Goal: Task Accomplishment & Management: Manage account settings

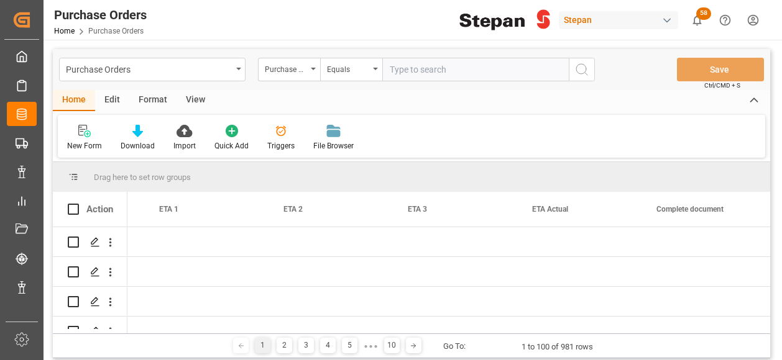
scroll to position [0, 1723]
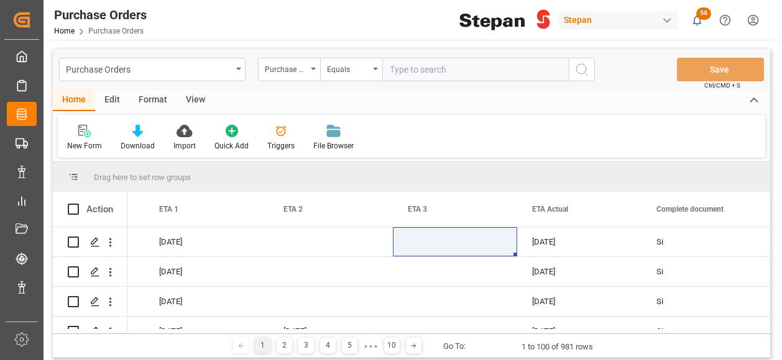
click at [409, 60] on input "text" at bounding box center [475, 70] width 186 height 24
paste input "4501482177"
type input "4501482177"
click at [580, 66] on icon "search button" at bounding box center [581, 69] width 15 height 15
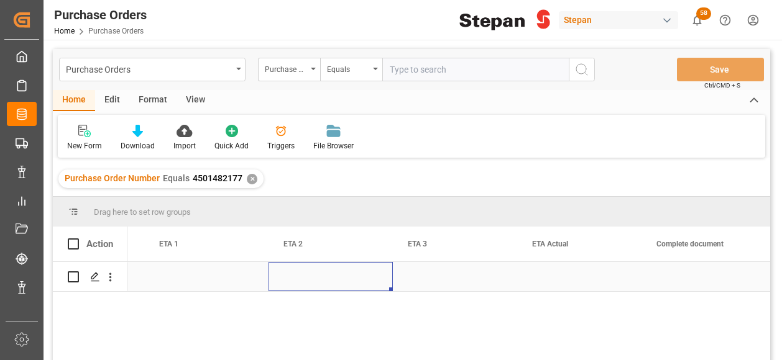
click at [323, 267] on div "Press SPACE to select this row." at bounding box center [330, 276] width 124 height 29
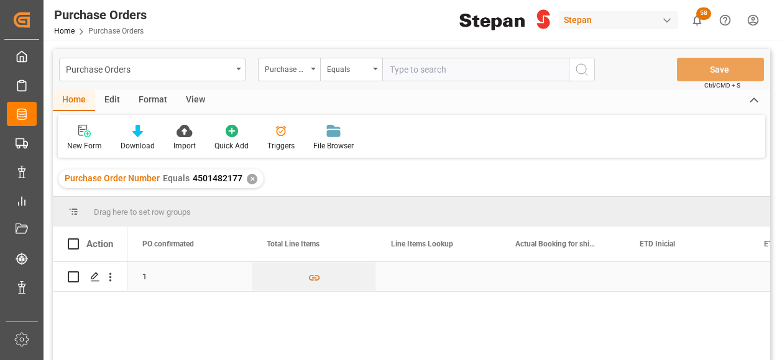
scroll to position [0, 1119]
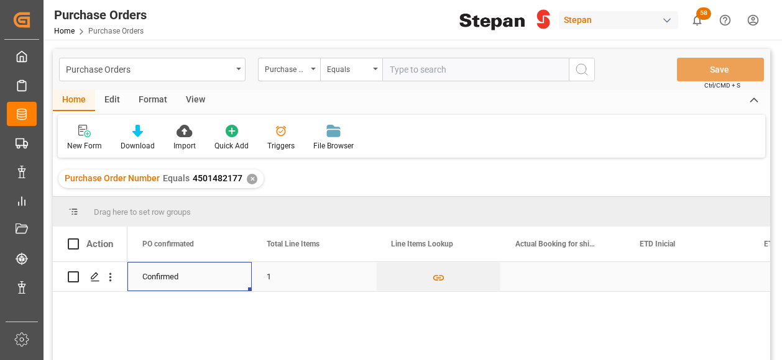
click at [550, 275] on div "Press SPACE to select this row." at bounding box center [562, 276] width 124 height 29
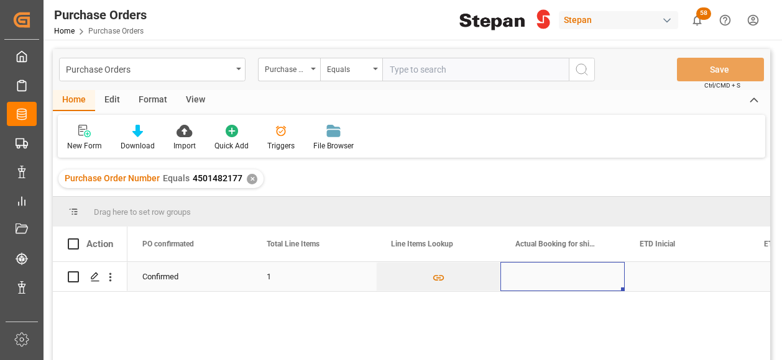
click at [550, 275] on div "Press SPACE to select this row." at bounding box center [562, 276] width 124 height 29
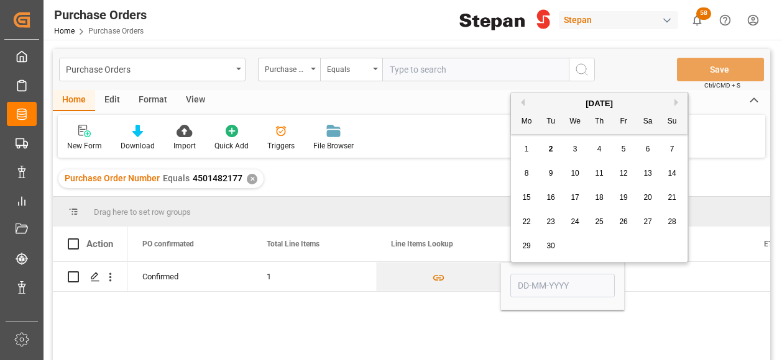
click at [547, 146] on div "2" at bounding box center [551, 149] width 16 height 15
type input "[DATE]"
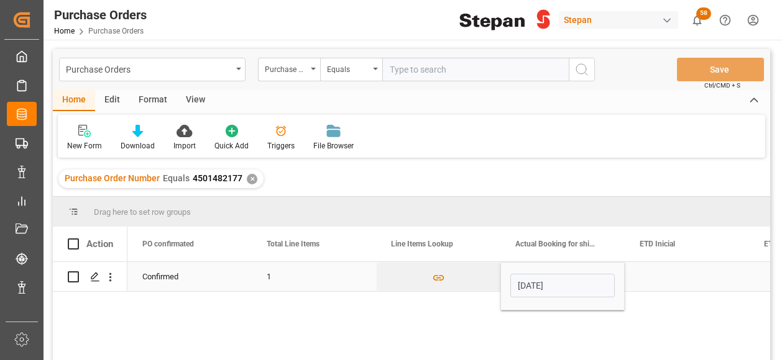
click at [660, 264] on div "Press SPACE to select this row." at bounding box center [687, 276] width 124 height 29
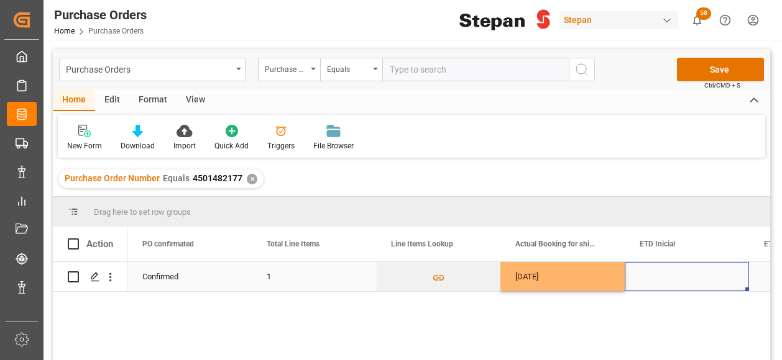
click at [663, 272] on div "Press SPACE to select this row." at bounding box center [687, 276] width 124 height 29
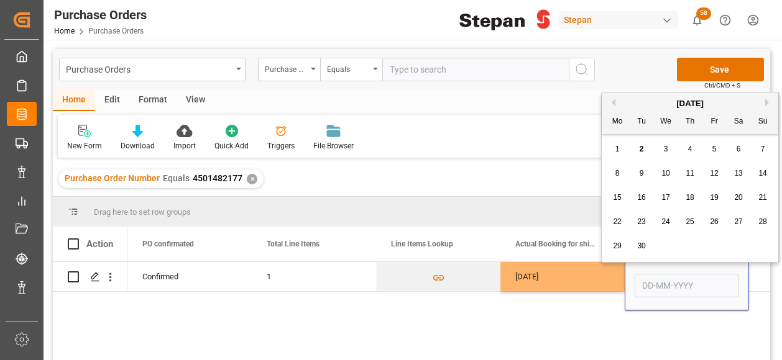
click at [712, 146] on span "5" at bounding box center [714, 149] width 4 height 9
type input "[DATE]"
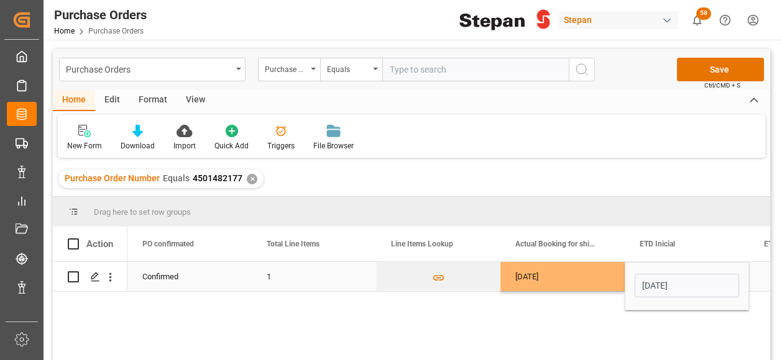
click at [609, 277] on div "[DATE]" at bounding box center [562, 276] width 124 height 29
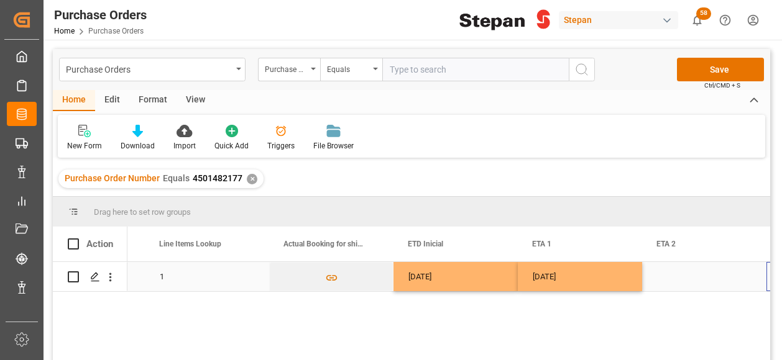
scroll to position [0, 1350]
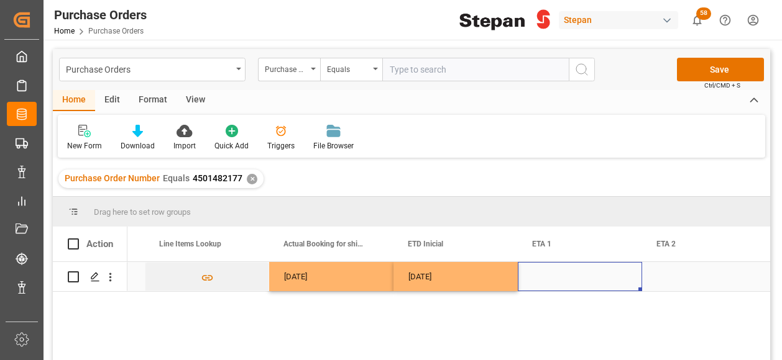
click at [562, 278] on div "Press SPACE to select this row." at bounding box center [580, 276] width 124 height 29
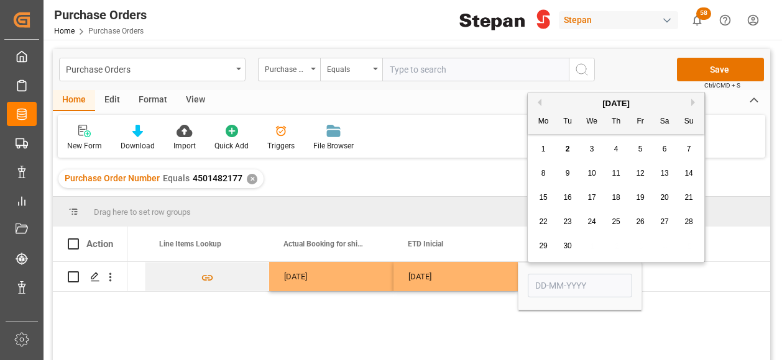
click at [692, 100] on button "Next Month" at bounding box center [694, 102] width 7 height 7
click at [643, 149] on div "3" at bounding box center [641, 149] width 16 height 15
type input "[DATE]"
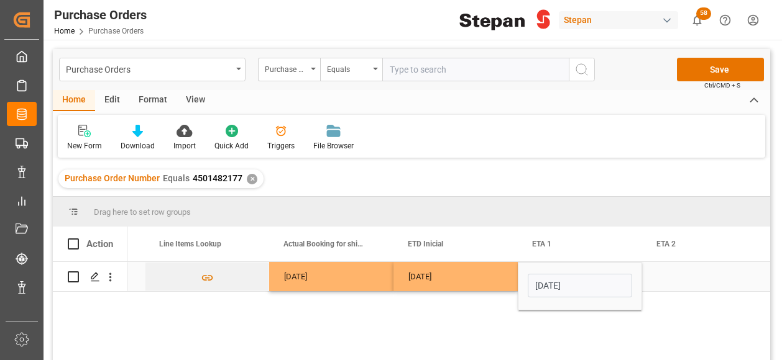
click at [664, 270] on div "Press SPACE to select this row." at bounding box center [704, 276] width 124 height 29
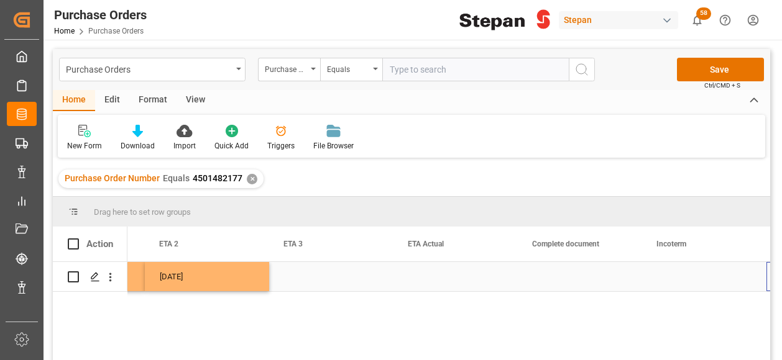
scroll to position [0, 1848]
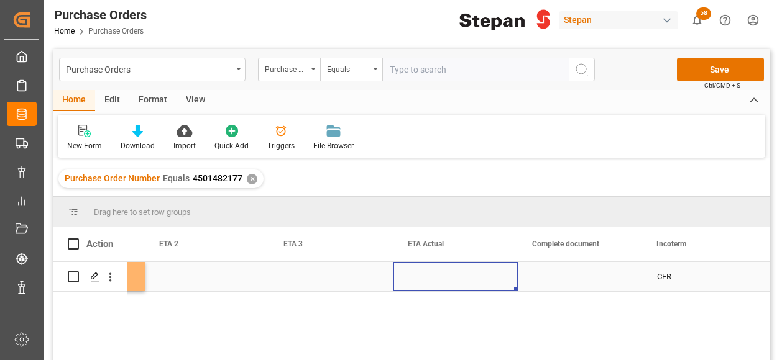
click at [436, 268] on div "Press SPACE to select this row." at bounding box center [455, 276] width 124 height 29
click at [435, 268] on div "Press SPACE to select this row." at bounding box center [455, 276] width 124 height 29
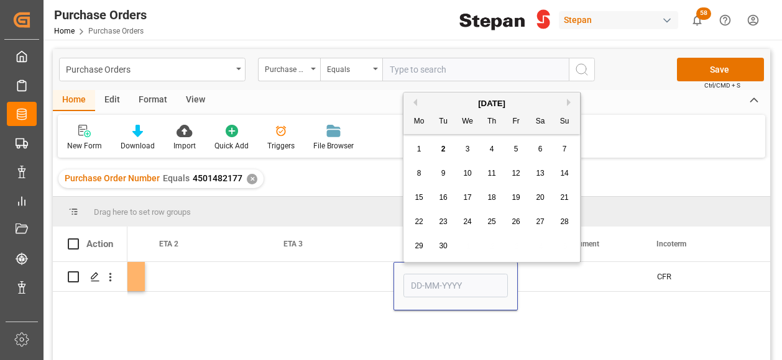
click at [568, 99] on button "Next Month" at bounding box center [570, 102] width 7 height 7
click at [520, 149] on div "3" at bounding box center [516, 149] width 16 height 15
type input "[DATE]"
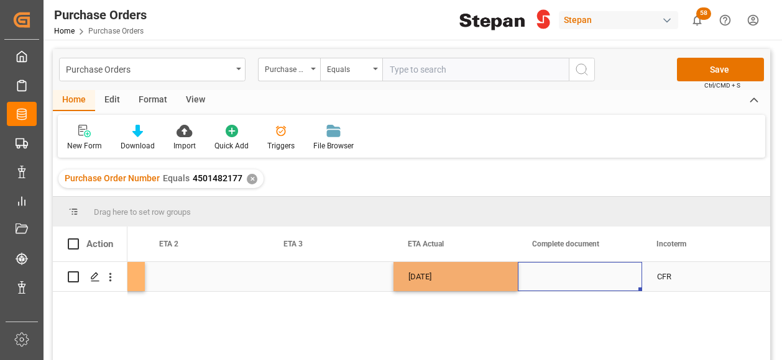
click at [553, 280] on div "Press SPACE to select this row." at bounding box center [580, 276] width 124 height 29
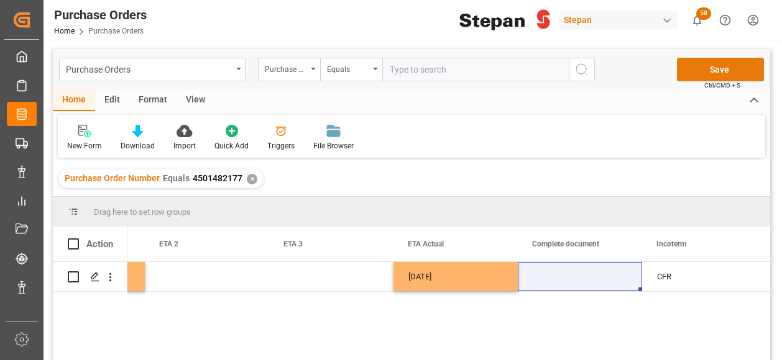
click at [714, 69] on button "Save" at bounding box center [720, 70] width 87 height 24
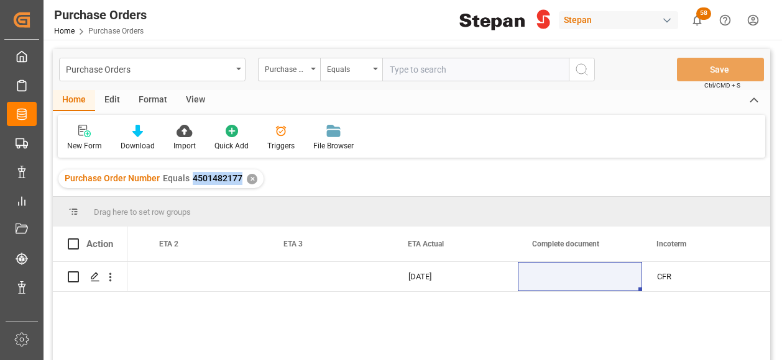
drag, startPoint x: 190, startPoint y: 178, endPoint x: 241, endPoint y: 181, distance: 51.1
click at [241, 181] on div "Purchase Order Number Equals 4501482177 ✕" at bounding box center [160, 179] width 205 height 19
copy span "4501482177"
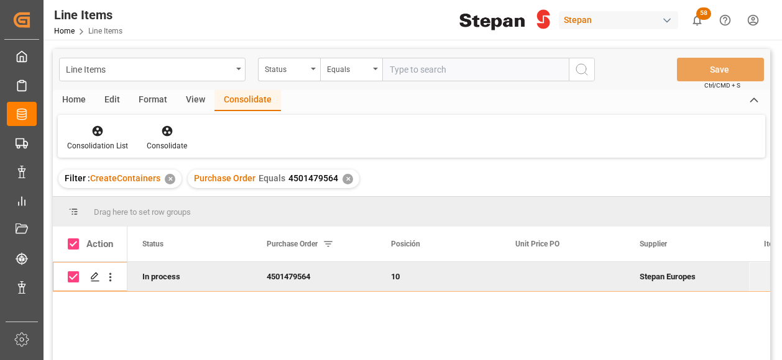
click at [344, 180] on div "✕" at bounding box center [347, 179] width 11 height 11
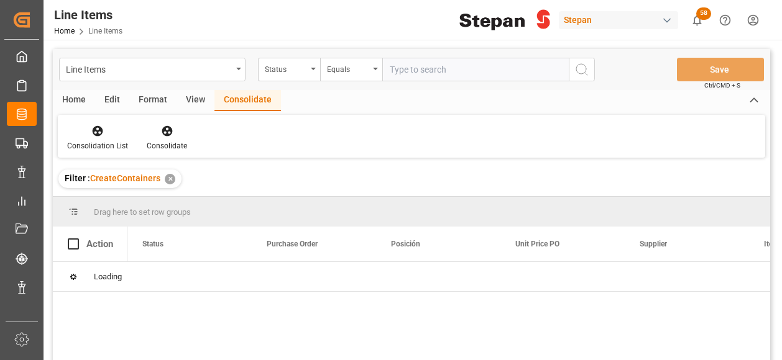
click at [168, 180] on div "✕" at bounding box center [170, 179] width 11 height 11
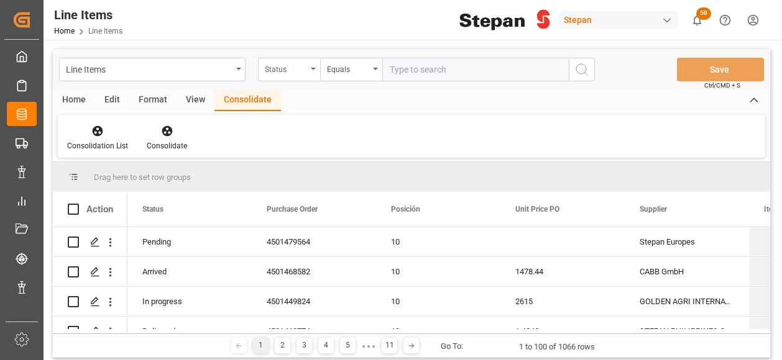
click at [310, 66] on div "Status" at bounding box center [289, 70] width 62 height 24
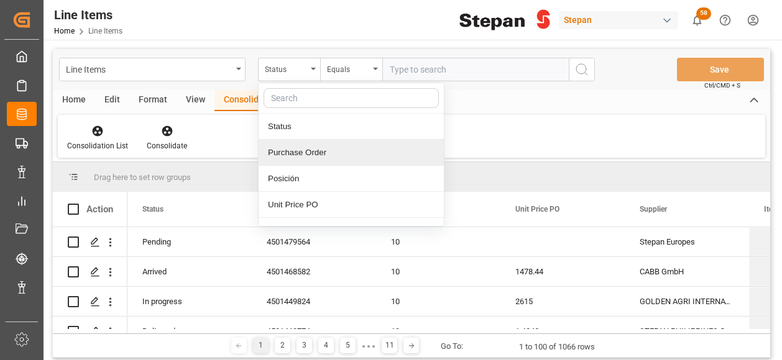
click at [300, 155] on div "Purchase Order" at bounding box center [351, 153] width 185 height 26
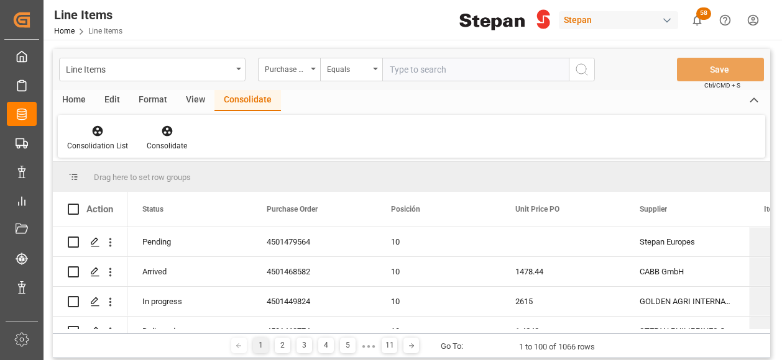
click at [396, 74] on input "text" at bounding box center [475, 70] width 186 height 24
paste input "4501482177"
type input "4501482177"
drag, startPoint x: 585, startPoint y: 66, endPoint x: 578, endPoint y: 68, distance: 7.6
click at [584, 66] on icon "search button" at bounding box center [581, 69] width 15 height 15
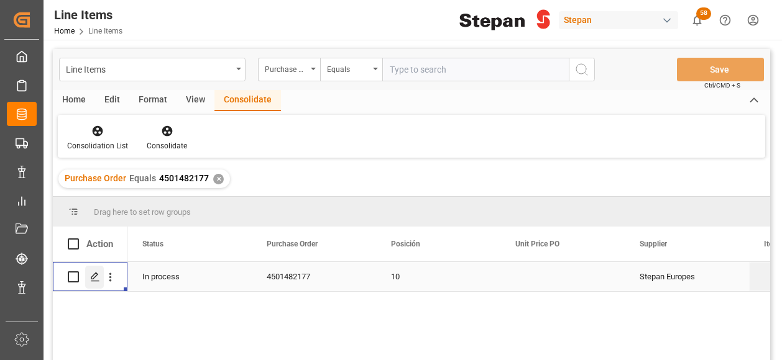
click at [97, 278] on icon "Press SPACE to select this row." at bounding box center [95, 277] width 10 height 10
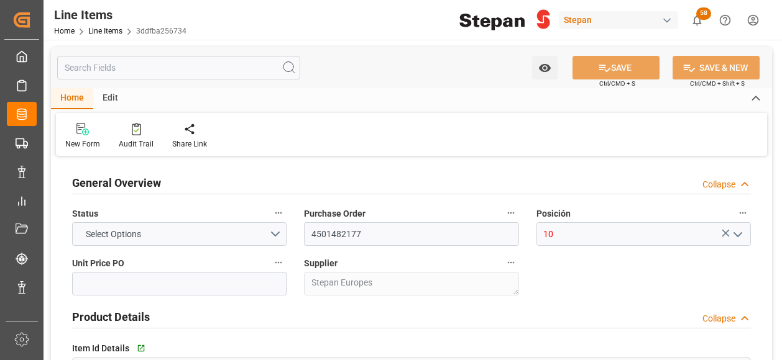
type input "2"
type input "14-08-2025 22:05"
type input "[DATE]"
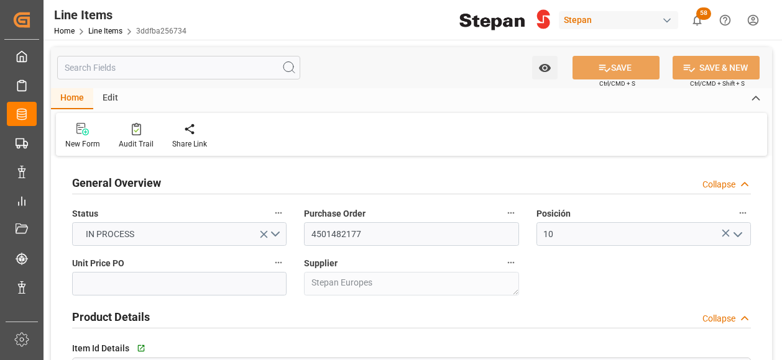
scroll to position [62, 0]
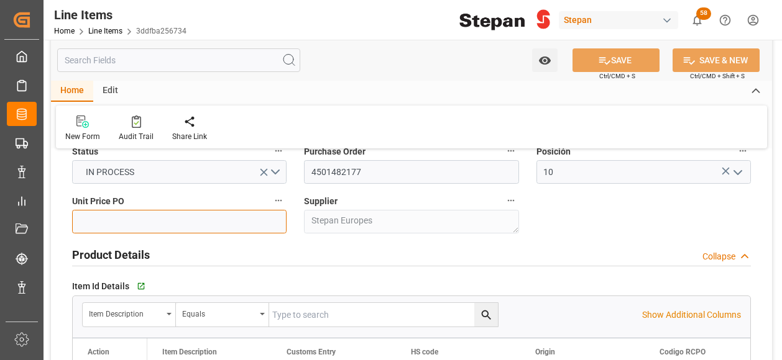
click at [107, 224] on input "text" at bounding box center [179, 222] width 214 height 24
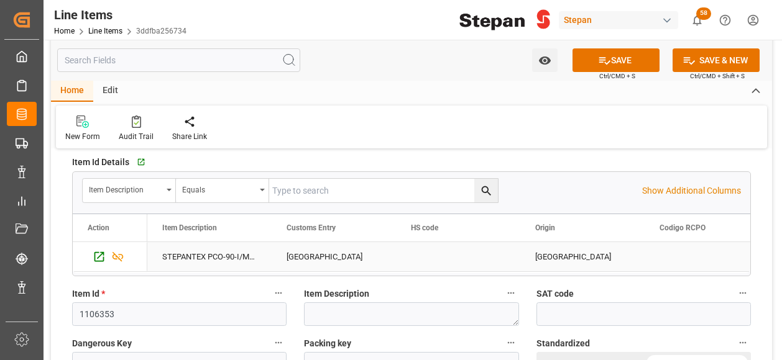
scroll to position [249, 0]
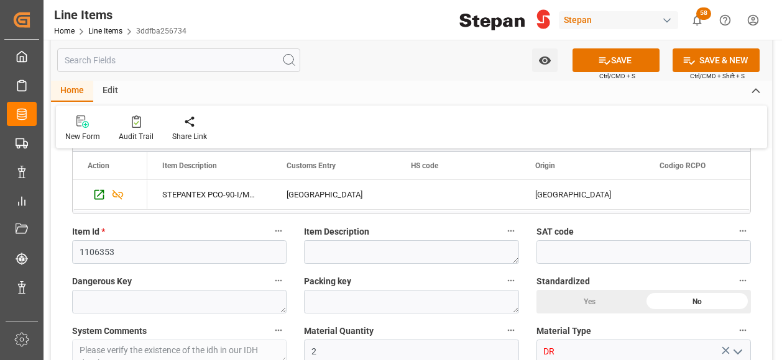
type input "2.3836"
